Goal: Task Accomplishment & Management: Complete application form

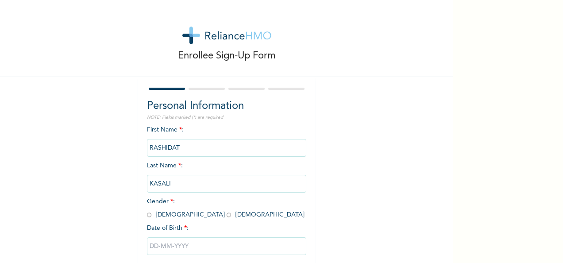
click at [227, 212] on input "radio" at bounding box center [229, 215] width 4 height 8
radio input "true"
click at [177, 181] on input "KASALI" at bounding box center [226, 184] width 159 height 18
click at [158, 253] on input "text" at bounding box center [226, 246] width 159 height 18
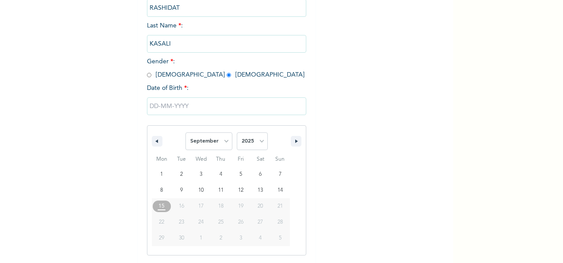
scroll to position [140, 0]
click at [154, 142] on icon "button" at bounding box center [156, 141] width 4 height 4
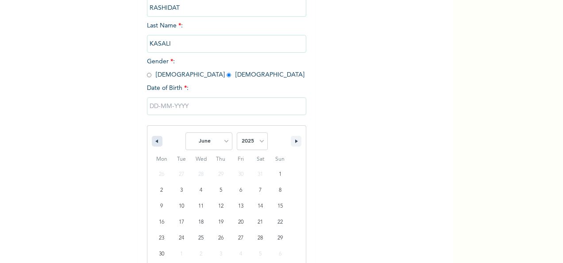
select select "4"
type input "[DATE]"
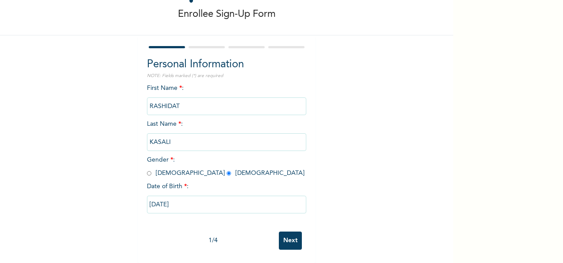
scroll to position [50, 0]
click at [182, 197] on input "[DATE]" at bounding box center [226, 205] width 159 height 18
select select "4"
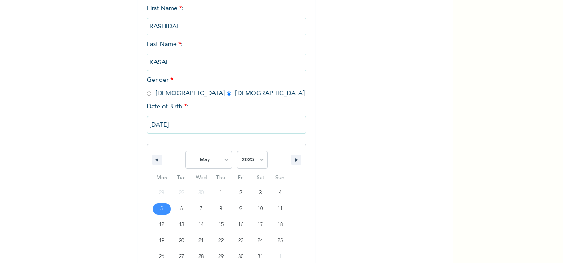
scroll to position [140, 0]
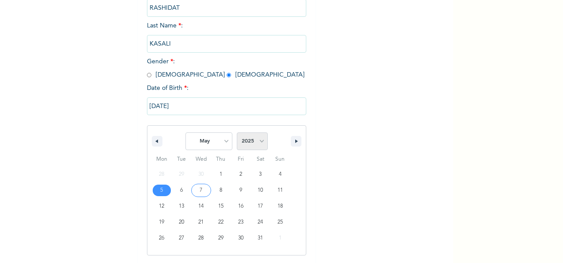
click at [258, 140] on select "2025 2024 2023 2022 2021 2020 2019 2018 2017 2016 2015 2014 2013 2012 2011 2010…" at bounding box center [252, 141] width 31 height 18
drag, startPoint x: 243, startPoint y: 165, endPoint x: 257, endPoint y: 143, distance: 25.3
click at [257, 143] on div "January February March April May June July August September October November [D…" at bounding box center [226, 190] width 159 height 130
click at [257, 143] on select "2025 2024 2023 2022 2021 2020 2019 2018 2017 2016 2015 2014 2013 2012 2011 2010…" at bounding box center [252, 141] width 31 height 18
select select "1987"
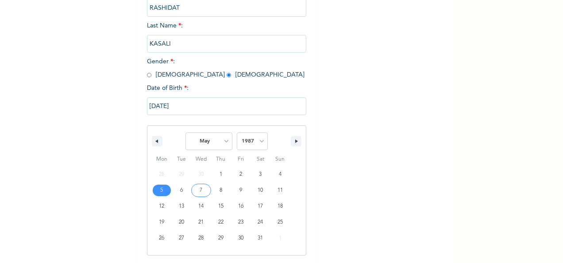
click at [237, 133] on select "2025 2024 2023 2022 2021 2020 2019 2018 2017 2016 2015 2014 2013 2012 2011 2010…" at bounding box center [252, 141] width 31 height 18
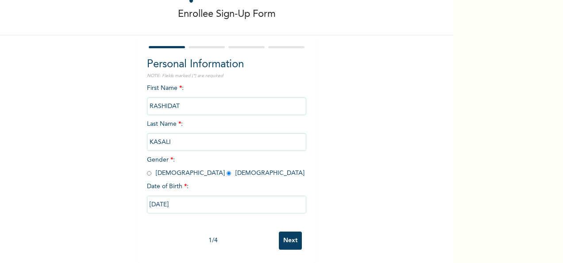
click at [285, 231] on input "Next" at bounding box center [290, 240] width 23 height 18
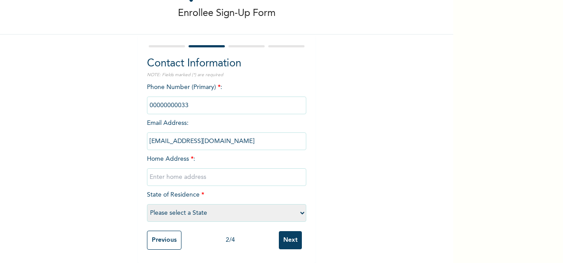
click at [196, 96] on input "phone" at bounding box center [226, 105] width 159 height 18
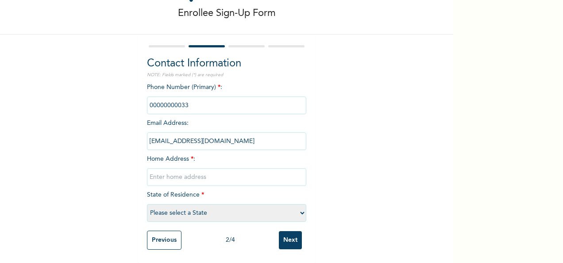
click at [196, 96] on input "phone" at bounding box center [226, 105] width 159 height 18
click at [182, 100] on input "phone" at bounding box center [226, 105] width 159 height 18
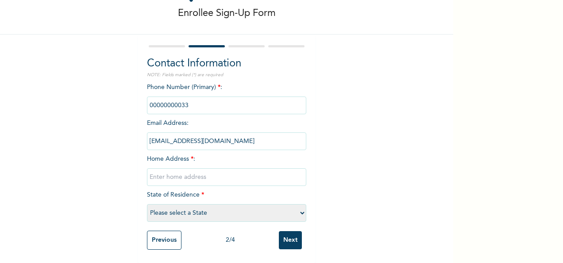
click at [173, 104] on input "phone" at bounding box center [226, 105] width 159 height 18
drag, startPoint x: 173, startPoint y: 104, endPoint x: 148, endPoint y: 97, distance: 26.4
click at [148, 97] on input "phone" at bounding box center [226, 105] width 159 height 18
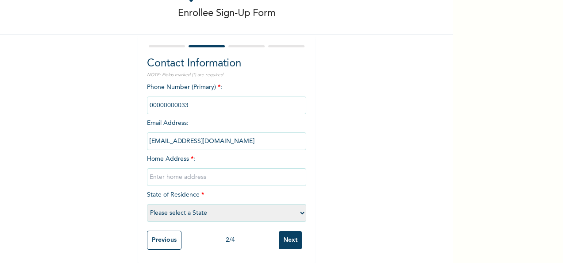
click at [164, 172] on input "text" at bounding box center [226, 177] width 159 height 18
click at [208, 169] on input "no 0 idowu odeunga street Aguda Surulere lLgos" at bounding box center [226, 177] width 159 height 18
drag, startPoint x: 187, startPoint y: 169, endPoint x: 182, endPoint y: 172, distance: 5.2
click at [182, 172] on input "no 0 idowu odeunga Street Aguda Surulere lLgos" at bounding box center [226, 177] width 159 height 18
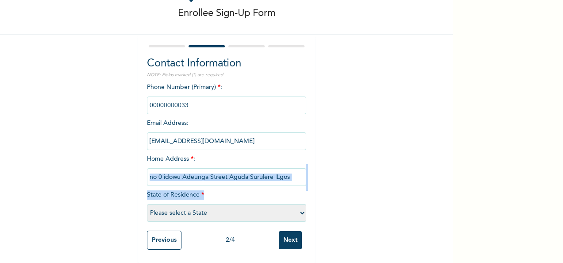
drag, startPoint x: 113, startPoint y: 199, endPoint x: 161, endPoint y: 175, distance: 53.8
click at [161, 175] on div "Enrollee Sign-Up Form Contact Information NOTE: Fields marked (*) are required …" at bounding box center [226, 110] width 453 height 305
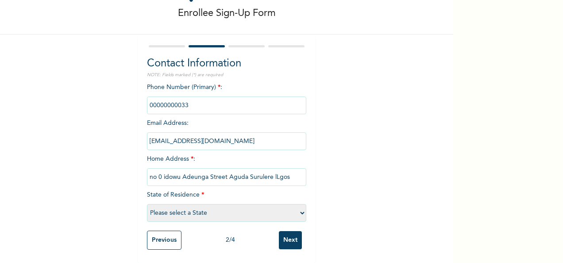
click at [163, 168] on input "no 0 idowu Adeunga Street Aguda Surulere lLgos" at bounding box center [226, 177] width 159 height 18
type input "[STREET_ADDRESS]"
click at [170, 210] on select "Please select a State [PERSON_NAME] (FCT) [PERSON_NAME] Ibom [GEOGRAPHIC_DATA] …" at bounding box center [226, 213] width 159 height 18
select select "25"
click at [147, 204] on select "Please select a State [PERSON_NAME] (FCT) [PERSON_NAME] Ibom [GEOGRAPHIC_DATA] …" at bounding box center [226, 213] width 159 height 18
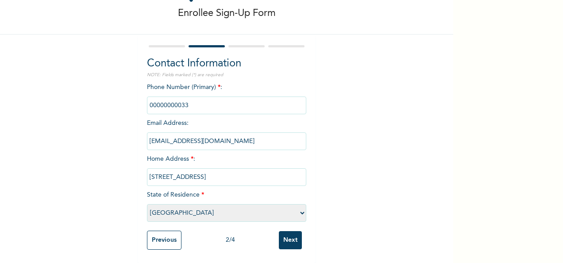
click at [285, 239] on input "Next" at bounding box center [290, 240] width 23 height 18
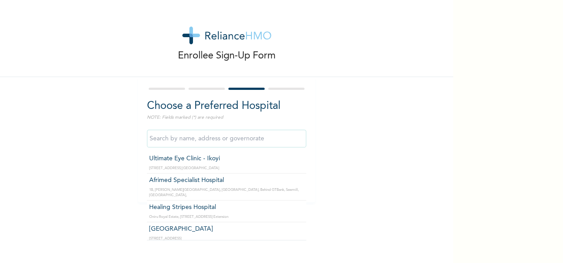
click at [273, 143] on input "text" at bounding box center [226, 139] width 159 height 18
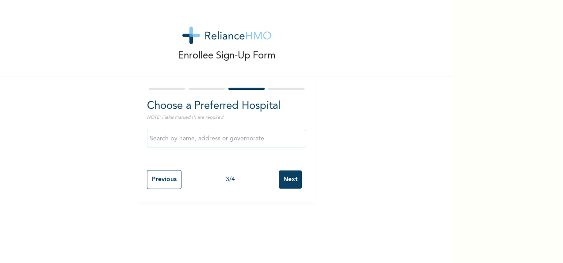
click at [297, 246] on div "Enrollee Sign-Up Form Choose a Preferred Hospital NOTE: Fields marked (*) are r…" at bounding box center [226, 131] width 453 height 263
click at [289, 173] on input "Next" at bounding box center [290, 179] width 23 height 18
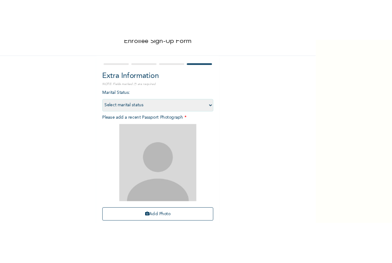
scroll to position [71, 0]
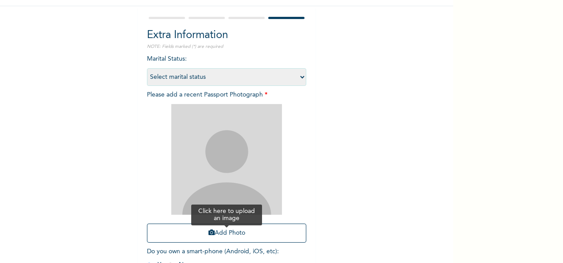
click at [208, 233] on icon "button" at bounding box center [211, 232] width 6 height 6
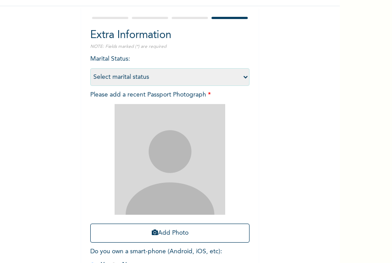
click at [242, 77] on select "Select marital status [DEMOGRAPHIC_DATA] Married [DEMOGRAPHIC_DATA] Widow/[DEMO…" at bounding box center [169, 77] width 159 height 18
select select "2"
click at [90, 68] on select "Select marital status [DEMOGRAPHIC_DATA] Married [DEMOGRAPHIC_DATA] Widow/[DEMO…" at bounding box center [169, 77] width 159 height 18
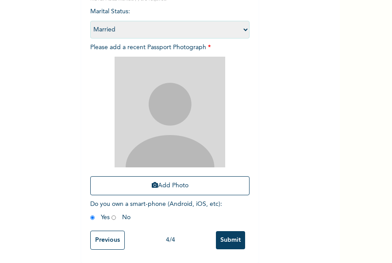
scroll to position [126, 0]
click at [386, 93] on div "Enrollee Sign-Up Form Extra Information NOTE: Fields marked (*) are required Ma…" at bounding box center [196, 131] width 392 height 263
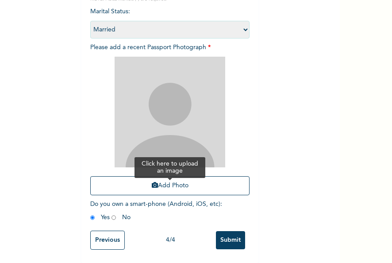
click at [152, 182] on icon "button" at bounding box center [155, 185] width 6 height 6
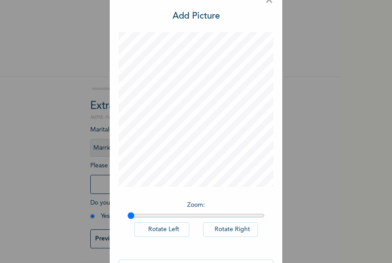
scroll to position [46, 0]
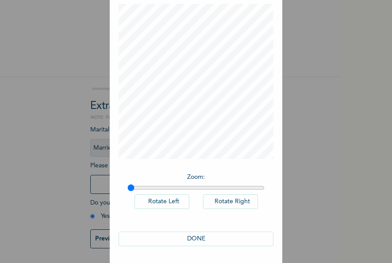
click at [196, 240] on button "DONE" at bounding box center [196, 238] width 155 height 15
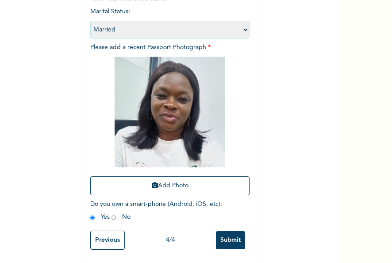
scroll to position [126, 0]
click at [111, 231] on input "Previous" at bounding box center [107, 240] width 35 height 19
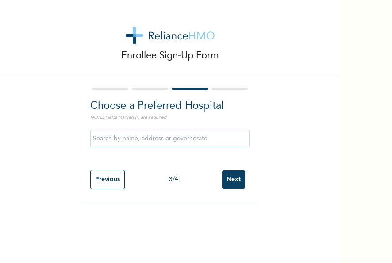
click at [107, 181] on input "Previous" at bounding box center [107, 179] width 35 height 19
select select "25"
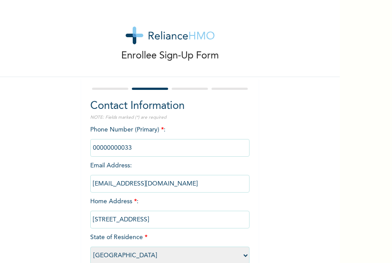
click at [158, 150] on input "phone" at bounding box center [169, 148] width 159 height 18
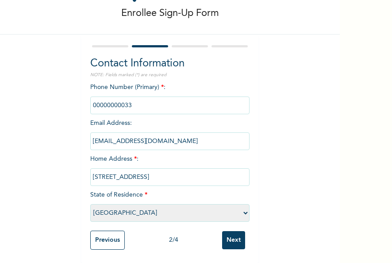
scroll to position [50, 0]
click at [232, 235] on input "Next" at bounding box center [233, 240] width 23 height 18
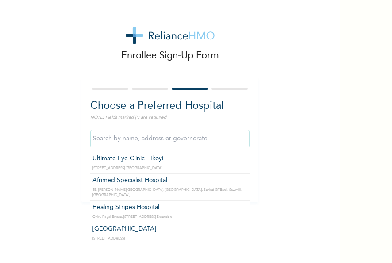
click at [207, 138] on input "text" at bounding box center [169, 139] width 159 height 18
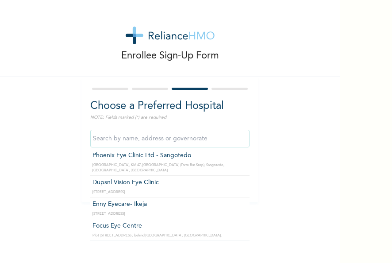
scroll to position [3115, 0]
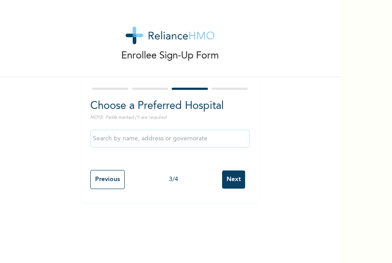
click at [246, 232] on div "Enrollee Sign-Up Form Choose a Preferred Hospital NOTE: Fields marked (*) are r…" at bounding box center [170, 131] width 340 height 263
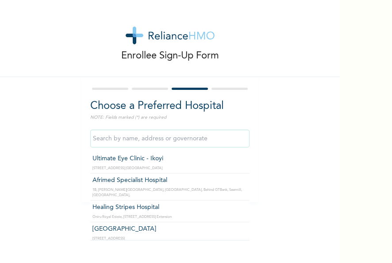
click at [214, 142] on input "text" at bounding box center [169, 139] width 159 height 18
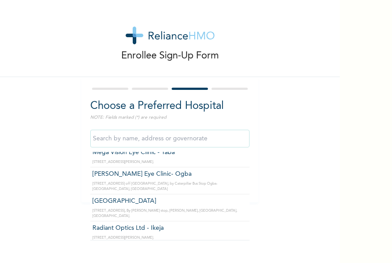
scroll to position [3473, 0]
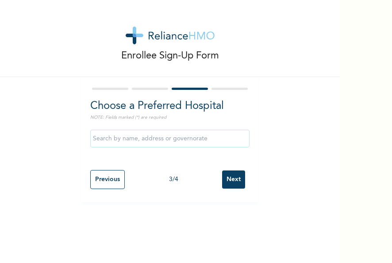
click at [249, 158] on div "Choose a Preferred Hospital NOTE: Fields marked (*) are required Previous 3 / 4…" at bounding box center [169, 139] width 177 height 125
drag, startPoint x: 249, startPoint y: 158, endPoint x: 248, endPoint y: 138, distance: 19.0
click at [248, 138] on div "Choose a Preferred Hospital NOTE: Fields marked (*) are required Previous 3 / 4…" at bounding box center [169, 139] width 177 height 125
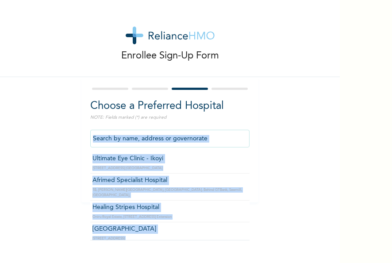
click at [243, 138] on input "text" at bounding box center [169, 139] width 159 height 18
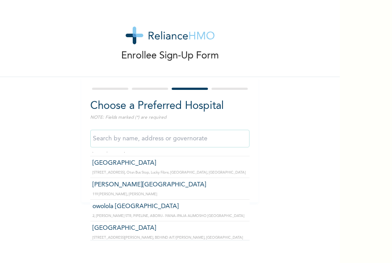
scroll to position [11533, 0]
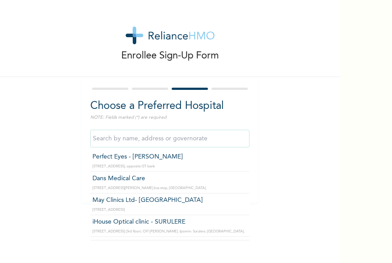
click at [158, 135] on input "text" at bounding box center [169, 139] width 159 height 18
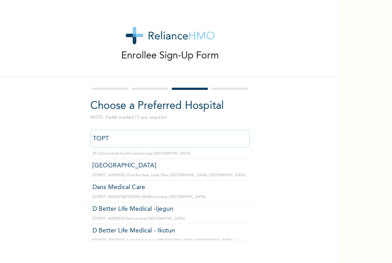
scroll to position [0, 0]
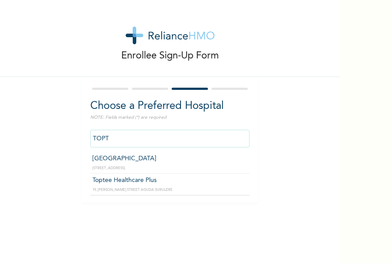
type input "[GEOGRAPHIC_DATA]"
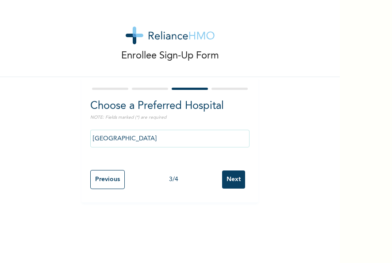
click at [230, 176] on input "Next" at bounding box center [233, 179] width 23 height 18
select select "2"
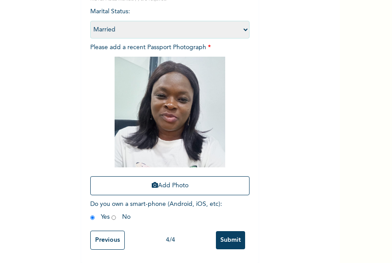
scroll to position [126, 0]
click at [231, 232] on input "Submit" at bounding box center [230, 240] width 29 height 18
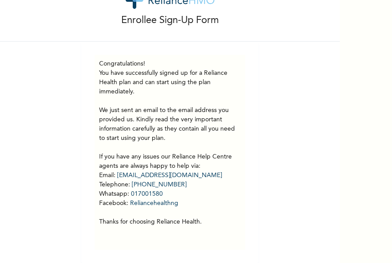
scroll to position [42, 0]
click at [388, 60] on div "Enrollee Sign-Up Form Congratulations! You have successfully signed up for a Re…" at bounding box center [196, 131] width 392 height 263
